Goal: Task Accomplishment & Management: Complete application form

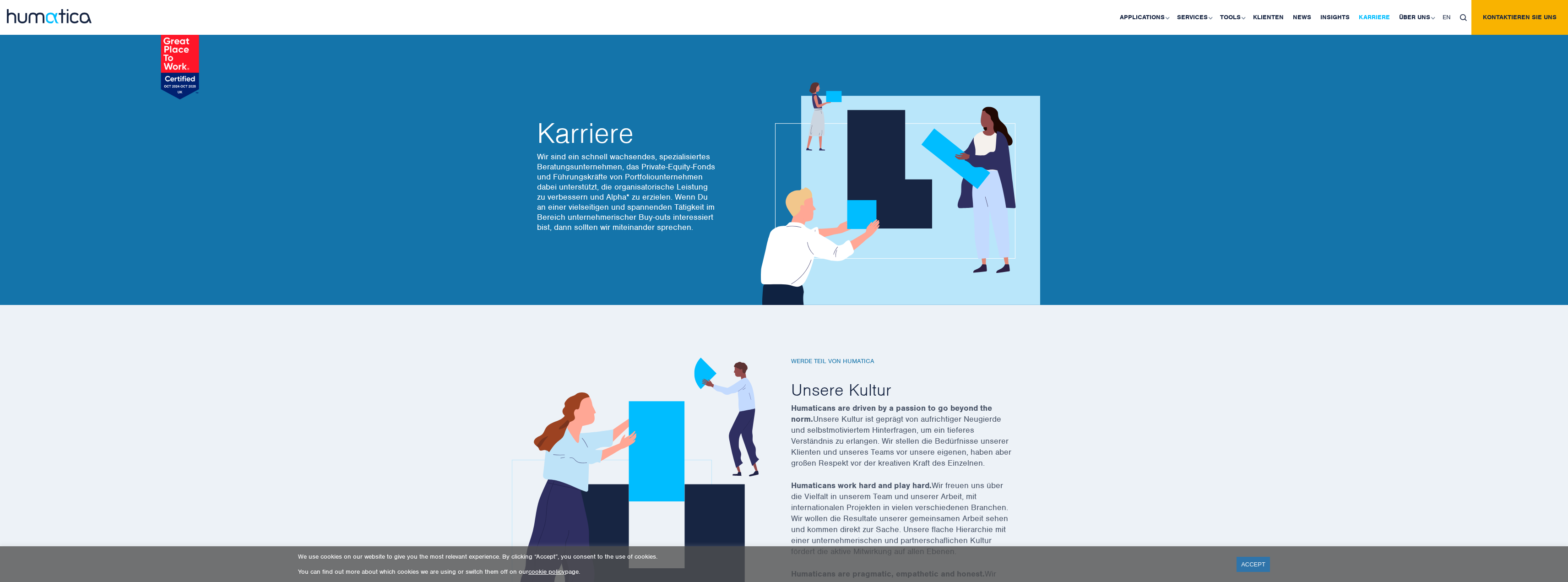
click at [1382, 12] on link "Karriere" at bounding box center [1374, 17] width 40 height 35
click at [1380, 15] on link "Karriere" at bounding box center [1374, 17] width 40 height 35
click at [1379, 17] on link "Karriere" at bounding box center [1374, 17] width 40 height 35
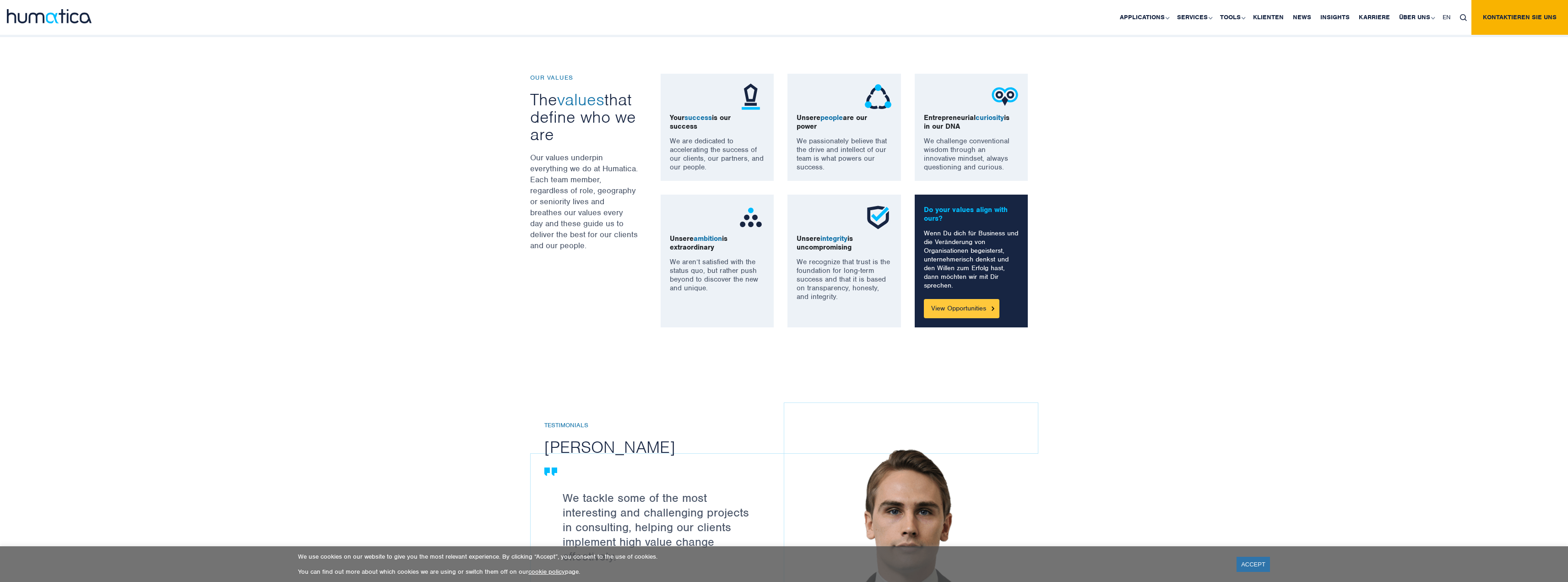
scroll to position [641, 0]
click at [1361, 24] on link "Karriere" at bounding box center [1374, 17] width 40 height 35
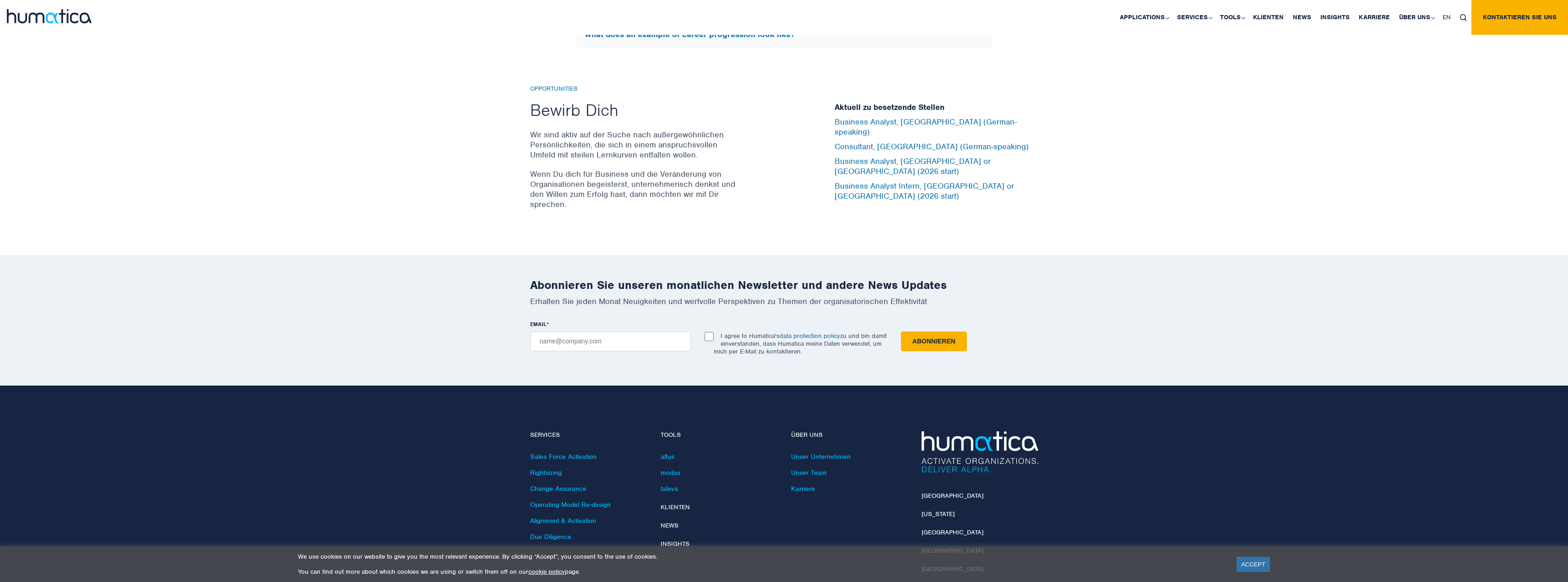
scroll to position [2937, 0]
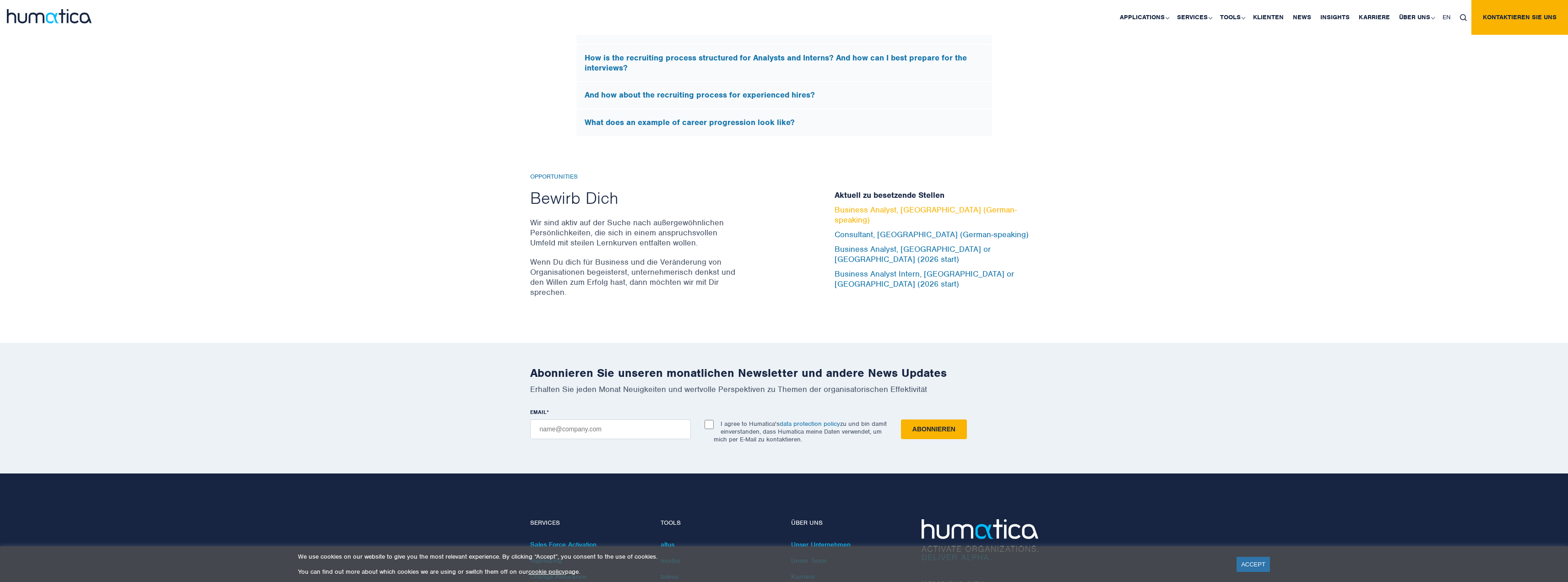
click at [980, 222] on link "Business Analyst, [GEOGRAPHIC_DATA] (German-speaking)" at bounding box center [926, 214] width 182 height 20
